Goal: Find specific fact: Find specific fact

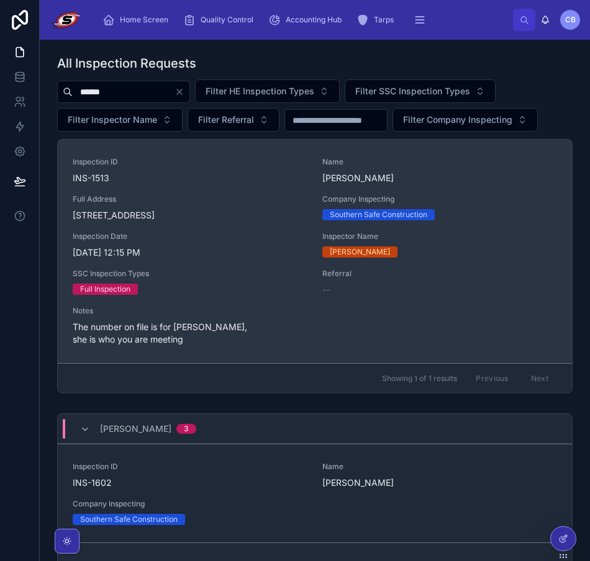
type input "******"
click at [223, 184] on span "INS-1513" at bounding box center [190, 178] width 235 height 12
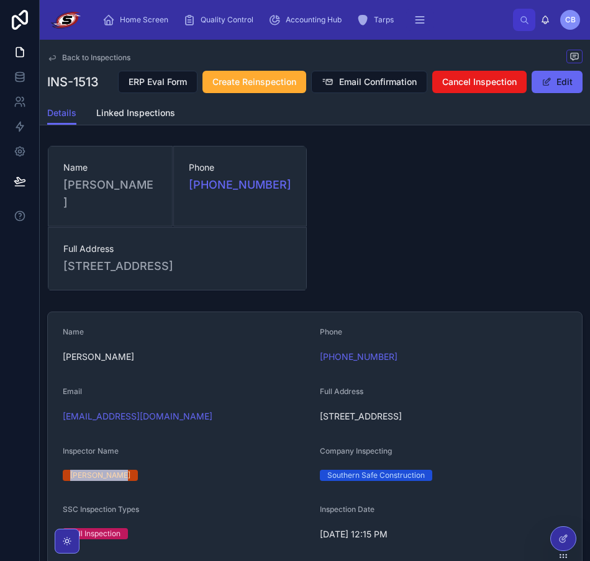
drag, startPoint x: 68, startPoint y: 476, endPoint x: 119, endPoint y: 474, distance: 50.9
click at [119, 474] on span "[PERSON_NAME]" at bounding box center [100, 475] width 75 height 11
copy div "[PERSON_NAME]"
click at [267, 258] on span "[STREET_ADDRESS]" at bounding box center [177, 266] width 228 height 17
